Goal: Information Seeking & Learning: Learn about a topic

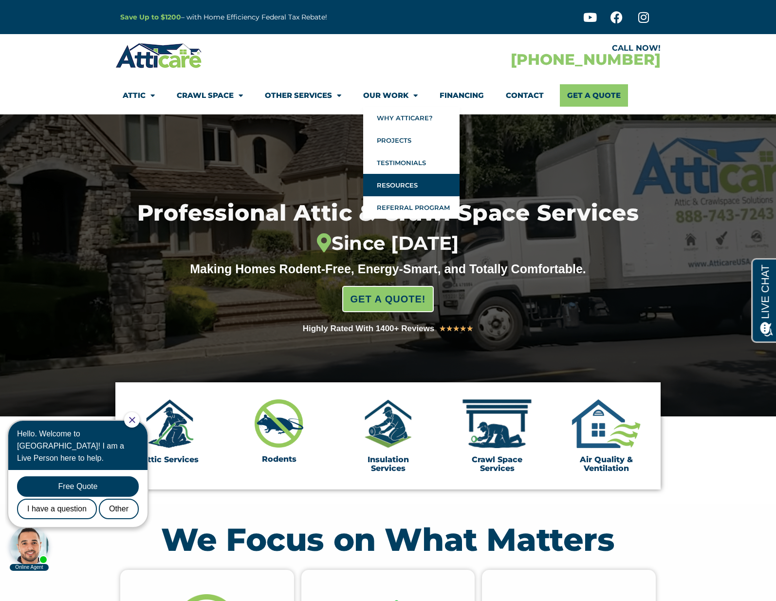
click at [403, 179] on link "Resources" at bounding box center [411, 185] width 96 height 22
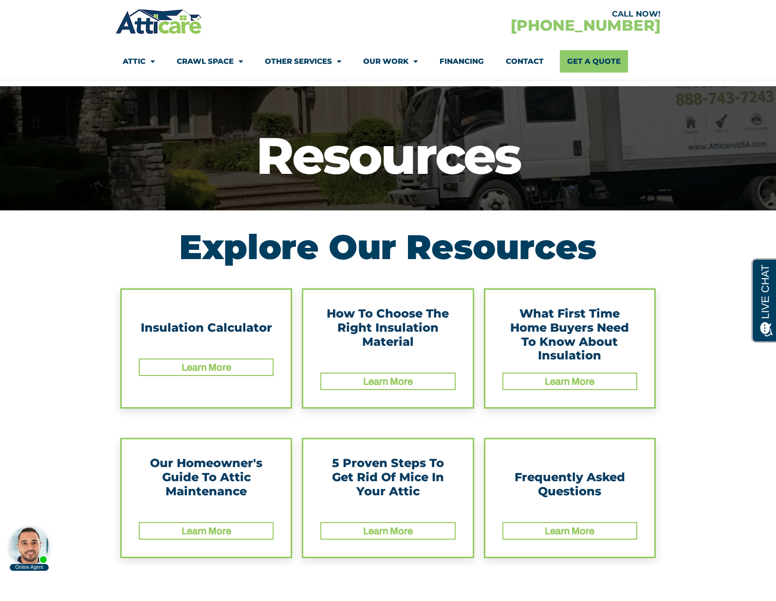
scroll to position [89, 0]
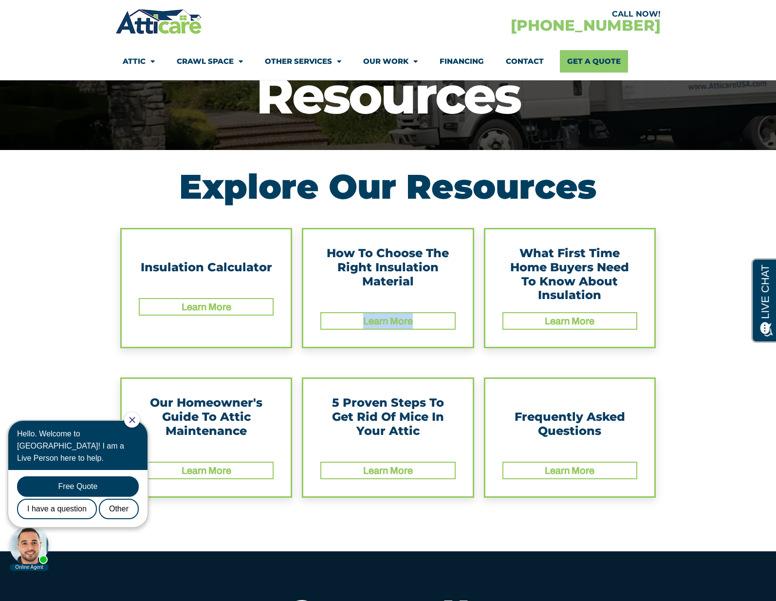
click at [369, 323] on link "Learn More" at bounding box center [388, 321] width 50 height 11
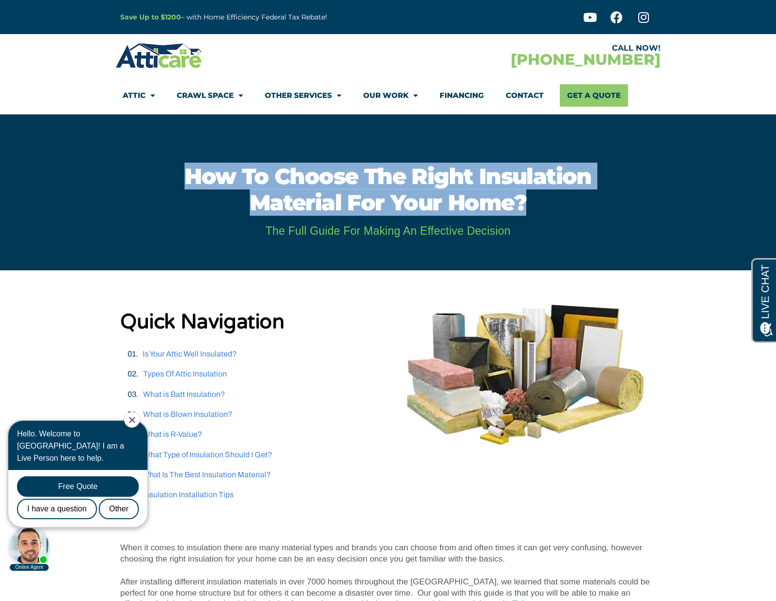
drag, startPoint x: 188, startPoint y: 174, endPoint x: 532, endPoint y: 205, distance: 346.2
click at [532, 205] on h1 "How to Choose the right insulation material for your home?" at bounding box center [388, 189] width 471 height 53
copy h1 "How to Choose the right insulation material for your home?"
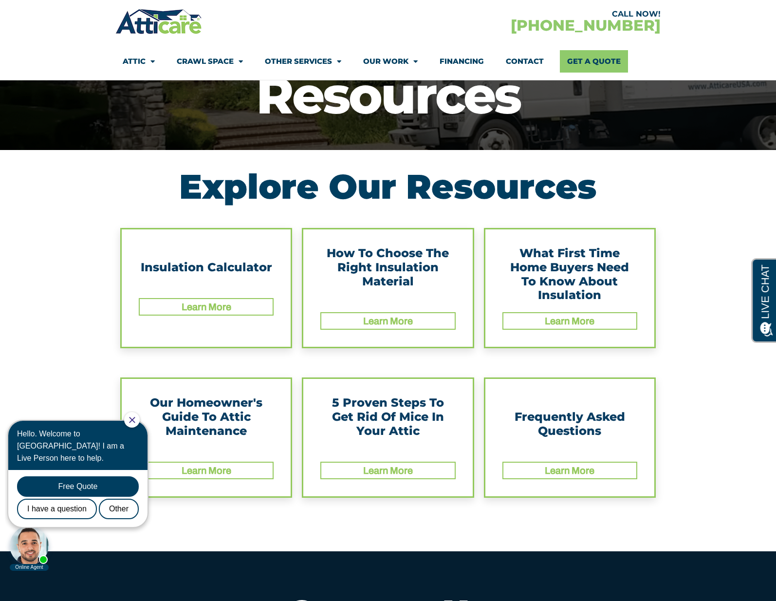
click at [389, 419] on div "5 Proven Steps To Get Rid Of Mice In Your Attic" at bounding box center [387, 424] width 135 height 56
click at [389, 469] on link "Learn More" at bounding box center [388, 470] width 50 height 11
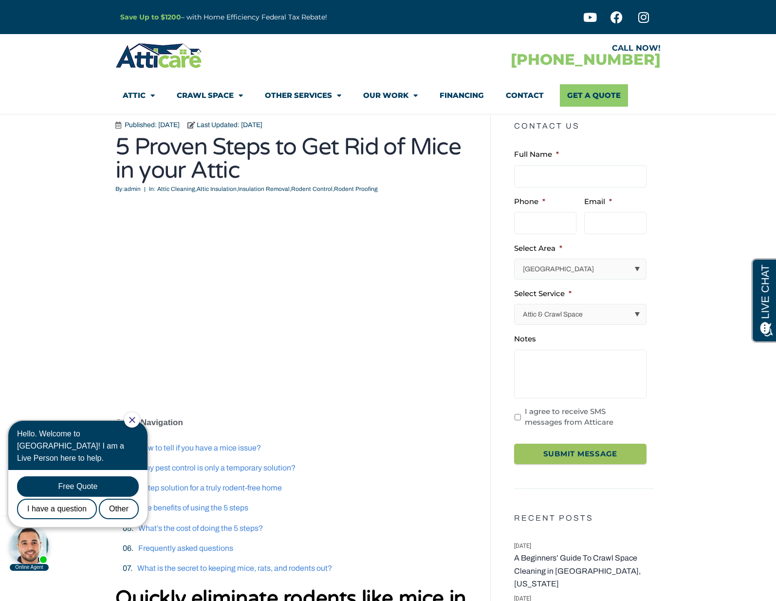
drag, startPoint x: 138, startPoint y: 415, endPoint x: 145, endPoint y: 821, distance: 405.8
click at [138, 415] on div at bounding box center [132, 420] width 16 height 16
click at [135, 422] on icon "Close Chat" at bounding box center [132, 420] width 6 height 6
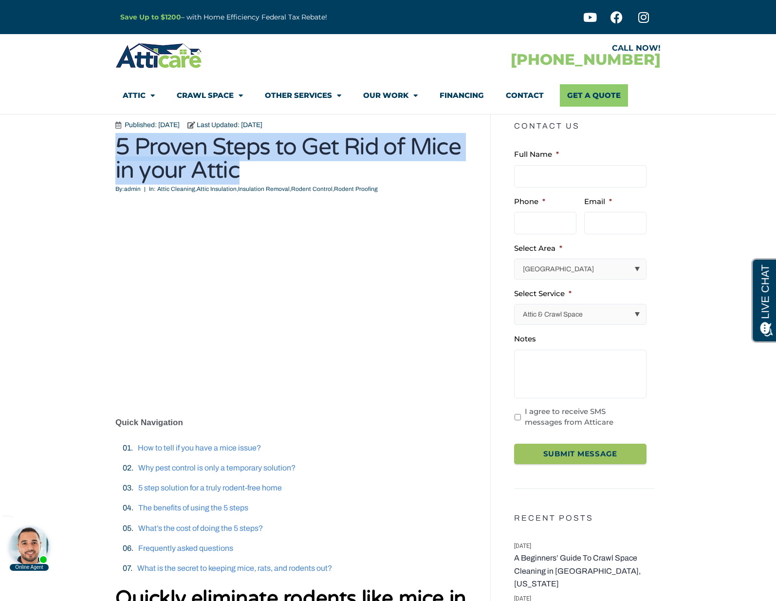
drag, startPoint x: 119, startPoint y: 146, endPoint x: 299, endPoint y: 165, distance: 181.2
click at [299, 165] on h1 "5 Proven Steps to Get Rid of Mice in your Attic" at bounding box center [295, 158] width 360 height 47
